Goal: Task Accomplishment & Management: Complete application form

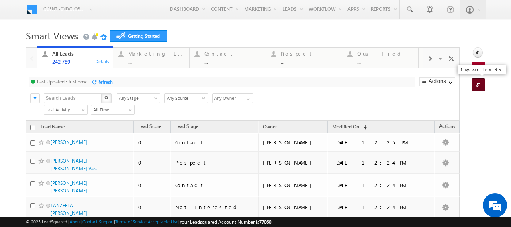
click at [476, 86] on span at bounding box center [480, 86] width 8 height 8
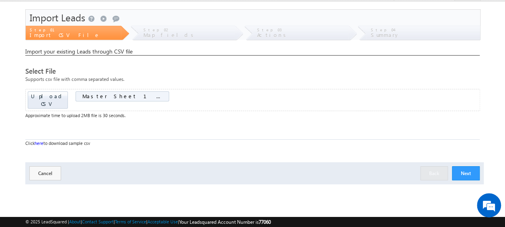
scroll to position [20, 0]
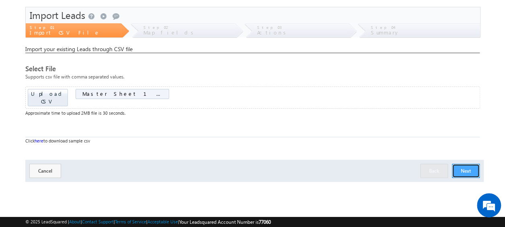
click at [464, 164] on button "Next" at bounding box center [466, 171] width 28 height 14
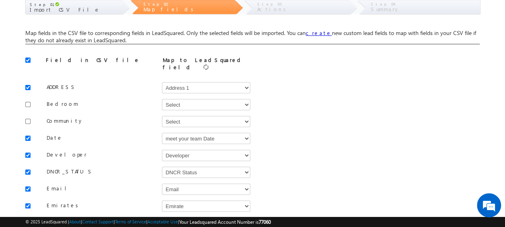
scroll to position [44, 0]
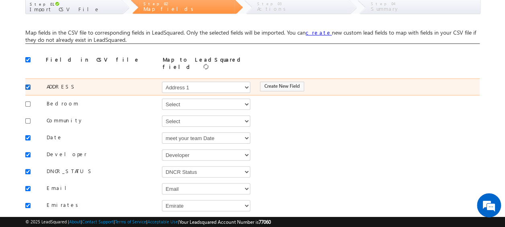
click at [27, 84] on input "checkbox" at bounding box center [27, 86] width 5 height 5
checkbox input "false"
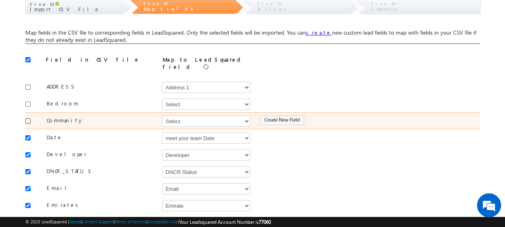
click at [27, 118] on input "checkbox" at bounding box center [27, 120] width 5 height 5
checkbox input "true"
click at [179, 118] on select "Select Select Address 1 Address 2 Budget Building Name Buyer Persona Campaign N…" at bounding box center [206, 120] width 88 height 11
select select "mx_Master_Project"
click at [162, 115] on select "Select Select Address 1 Address 2 Budget Building Name Buyer Persona Campaign N…" at bounding box center [206, 120] width 88 height 11
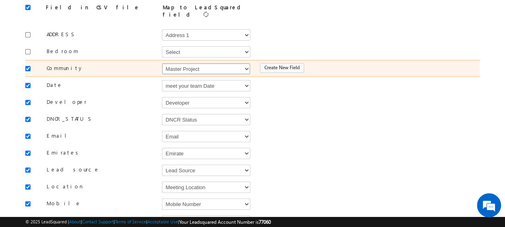
scroll to position [97, 0]
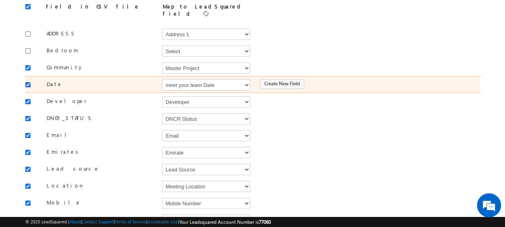
click at [26, 82] on input "checkbox" at bounding box center [27, 84] width 5 height 5
checkbox input "false"
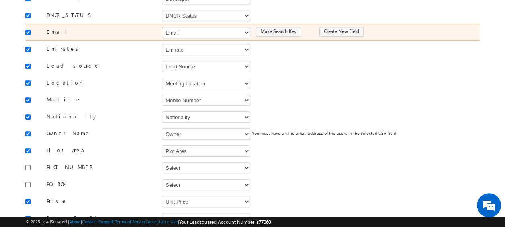
scroll to position [200, 0]
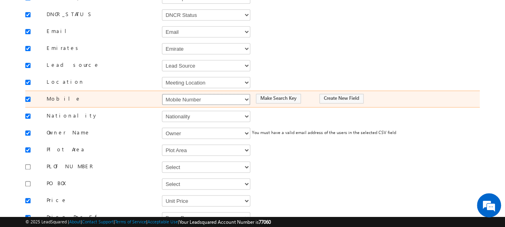
click at [183, 94] on select "Select Select Address 1 Address 2 Budget Building Name Buyer Persona Campaign N…" at bounding box center [206, 99] width 88 height 11
select select "Phone"
click at [162, 94] on select "Select Select Address 1 Address 2 Budget Building Name Buyer Persona Campaign N…" at bounding box center [206, 99] width 88 height 11
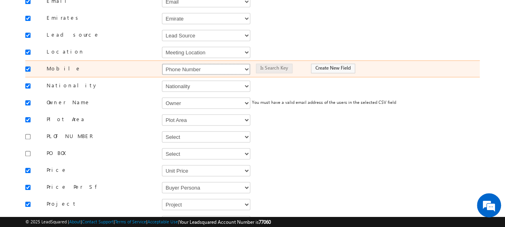
scroll to position [237, 0]
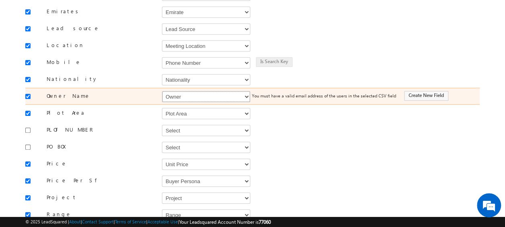
click at [182, 91] on select "Select Select Address 1 Address 2 Budget Building Name Buyer Persona Campaign N…" at bounding box center [206, 96] width 88 height 11
select select "FirstName"
click at [162, 91] on select "Select Select Address 1 Address 2 Budget Building Name Buyer Persona Campaign N…" at bounding box center [206, 96] width 88 height 11
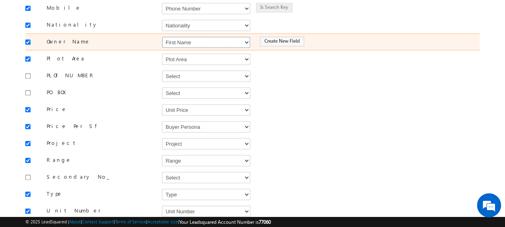
scroll to position [292, 0]
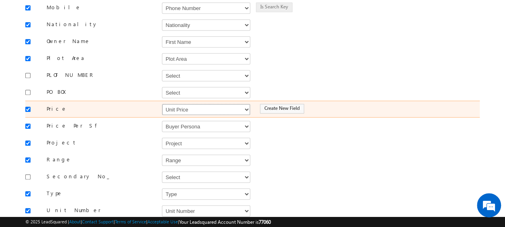
click at [182, 104] on select "Select Select Address 1 Address 2 Budget Building Name Buyer Persona Campaign N…" at bounding box center [206, 109] width 88 height 11
select select "mx_Unit_Number"
click at [162, 104] on select "Select Select Address 1 Address 2 Budget Building Name Buyer Persona Campaign N…" at bounding box center [206, 109] width 88 height 11
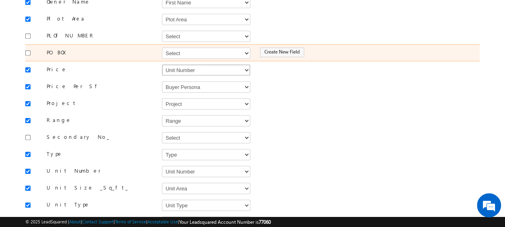
scroll to position [332, 0]
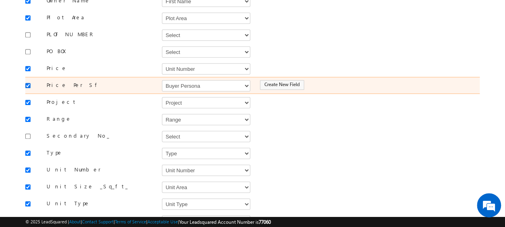
click at [29, 83] on input "checkbox" at bounding box center [27, 85] width 5 height 5
checkbox input "false"
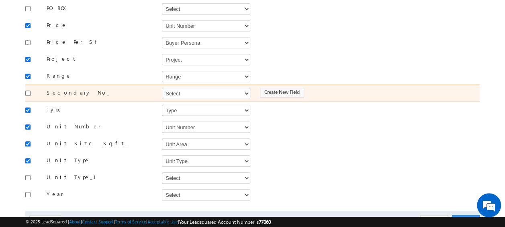
scroll to position [376, 0]
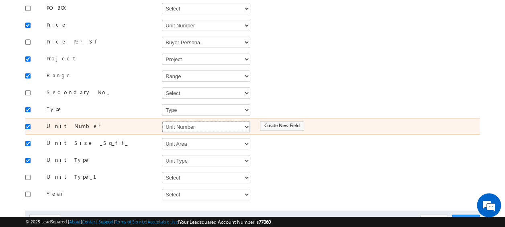
click at [193, 121] on select "Select Select Address 1 Address 2 Budget Building Name Buyer Persona Campaign N…" at bounding box center [206, 126] width 88 height 11
select select "mx_Unit_No"
click at [162, 121] on select "Select Select Address 1 Address 2 Budget Building Name Buyer Persona Campaign N…" at bounding box center [206, 126] width 88 height 11
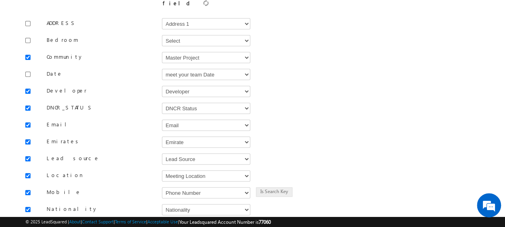
scroll to position [107, 0]
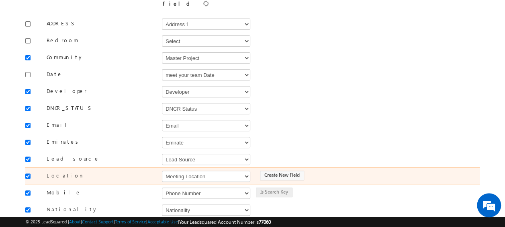
click at [29, 173] on input "checkbox" at bounding box center [27, 175] width 5 height 5
checkbox input "false"
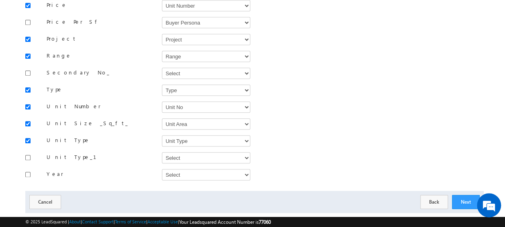
scroll to position [402, 0]
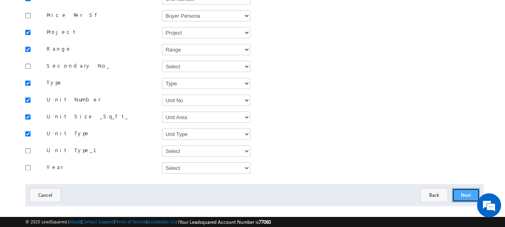
click at [463, 188] on button "Next" at bounding box center [466, 195] width 28 height 14
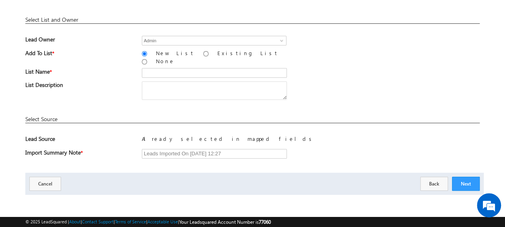
scroll to position [118, 0]
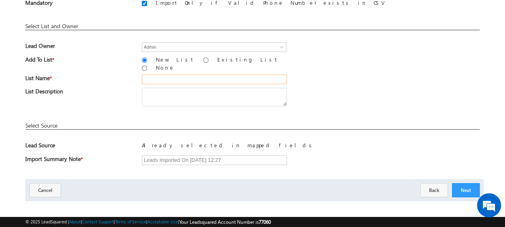
click at [179, 74] on input "text" at bounding box center [214, 79] width 145 height 10
paste input "26_Aug_MS18"
type input "26_Aug_MS18"
click at [466, 183] on button "Next" at bounding box center [466, 190] width 28 height 14
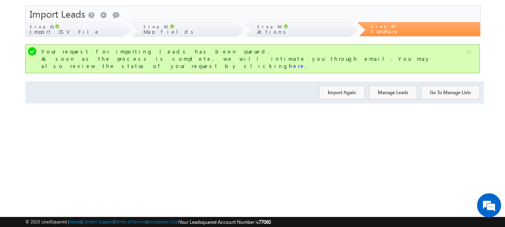
scroll to position [0, 0]
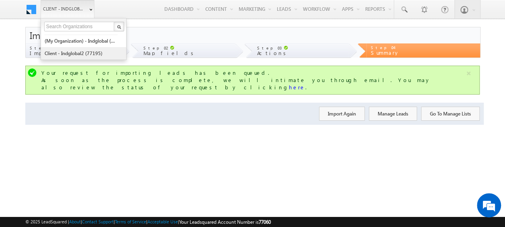
click at [80, 52] on link "Client - indglobal2 (77195)" at bounding box center [81, 53] width 74 height 12
